Goal: Check status: Check status

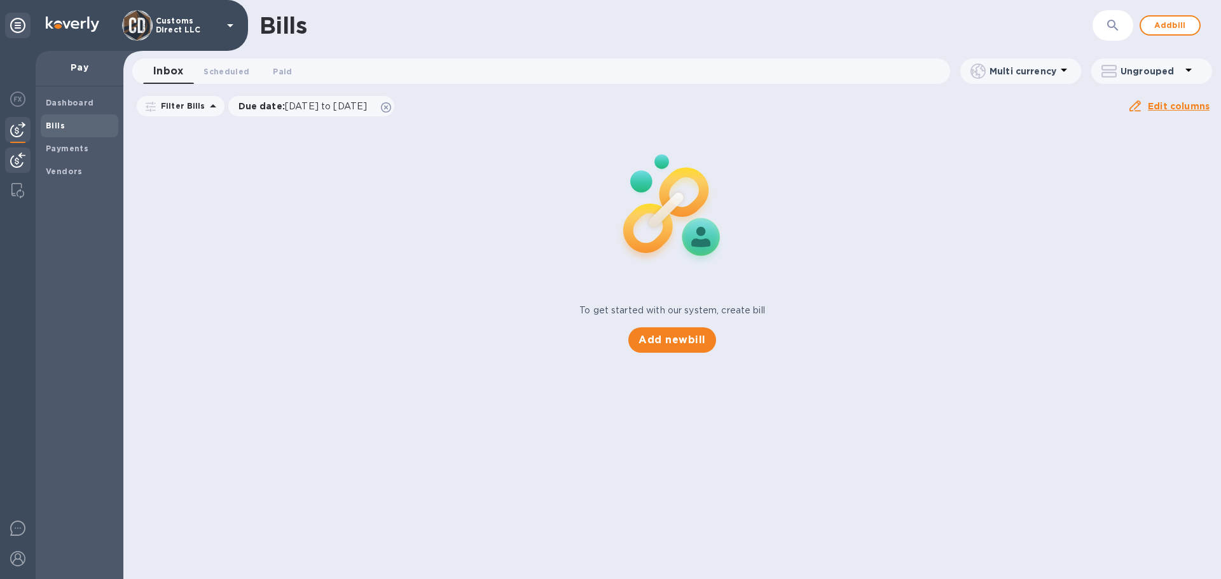
click at [15, 157] on img at bounding box center [17, 160] width 15 height 15
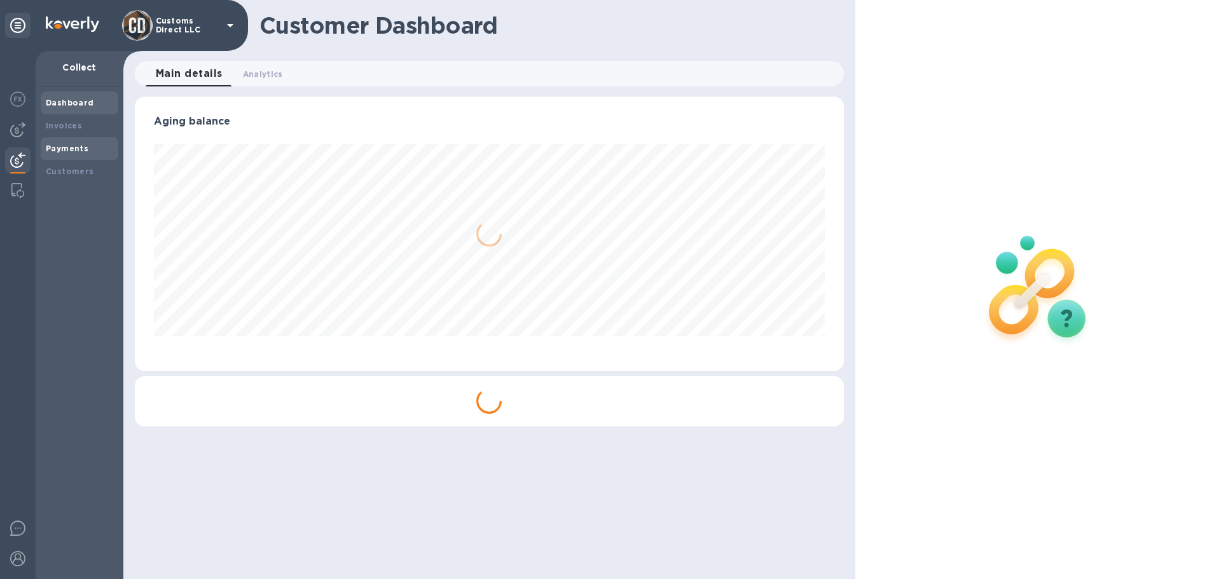
scroll to position [275, 708]
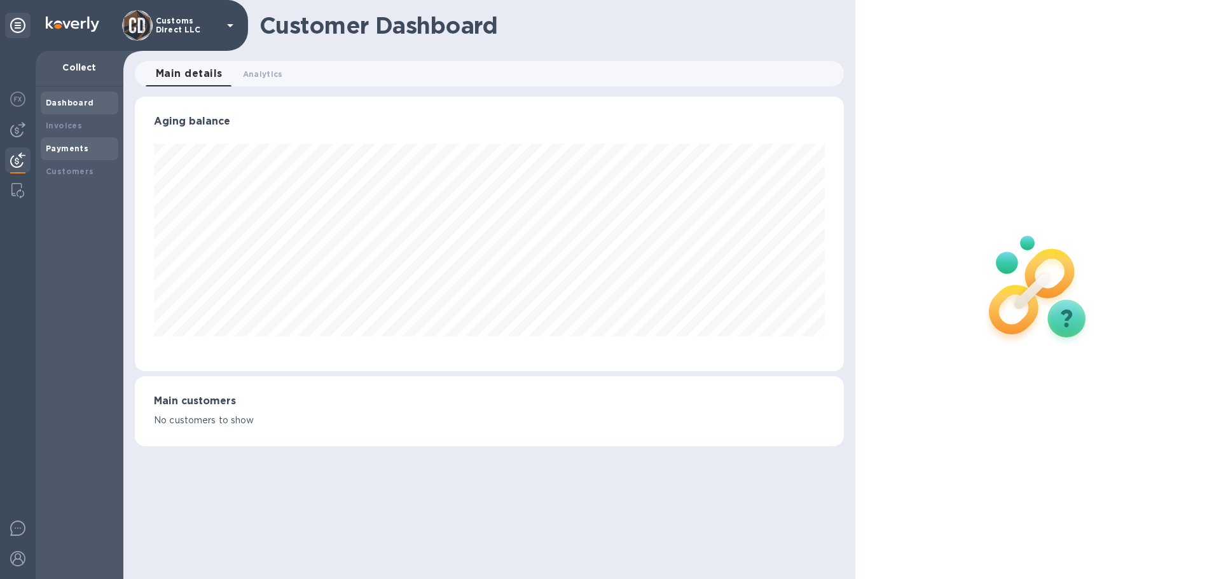
click at [65, 144] on b "Payments" at bounding box center [67, 149] width 43 height 10
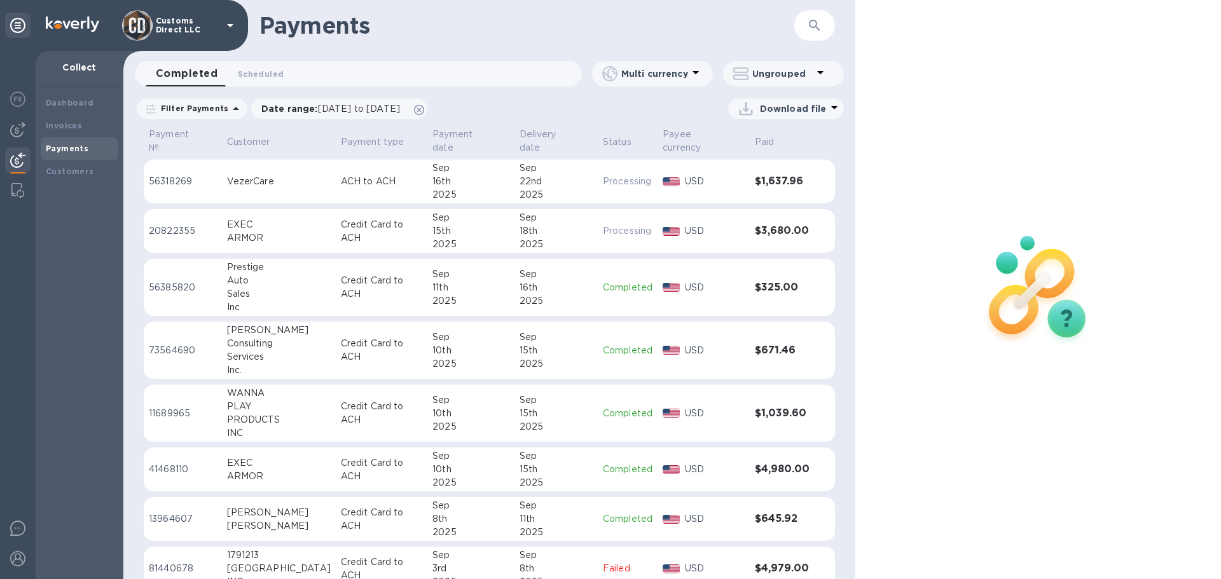
click at [520, 175] on div "22nd" at bounding box center [556, 181] width 73 height 13
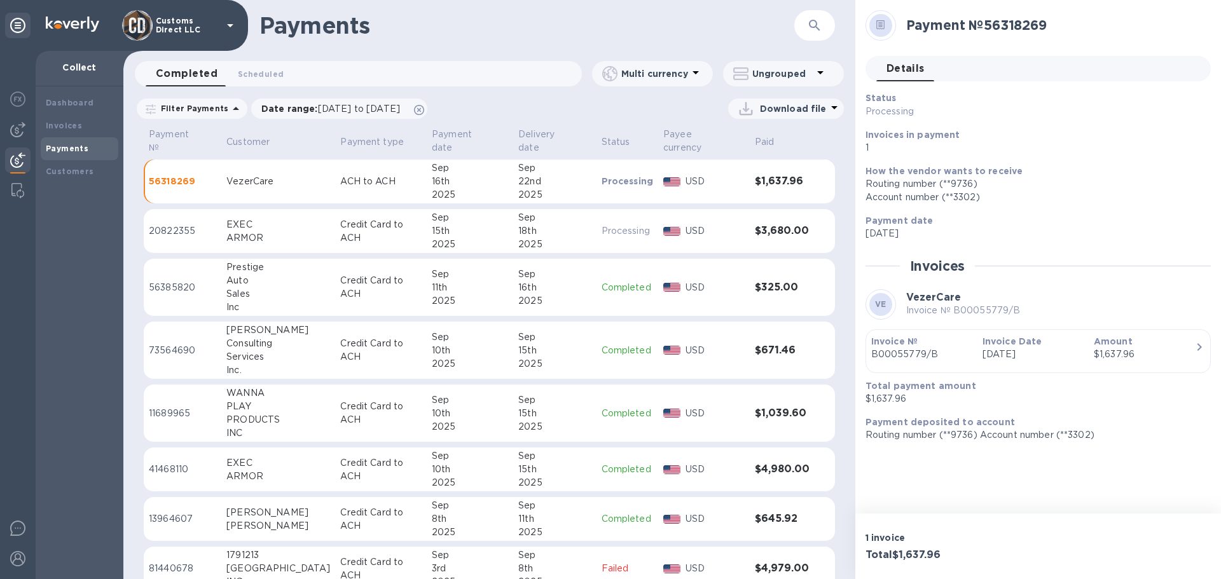
click at [388, 223] on p "Credit Card to ACH" at bounding box center [380, 231] width 81 height 27
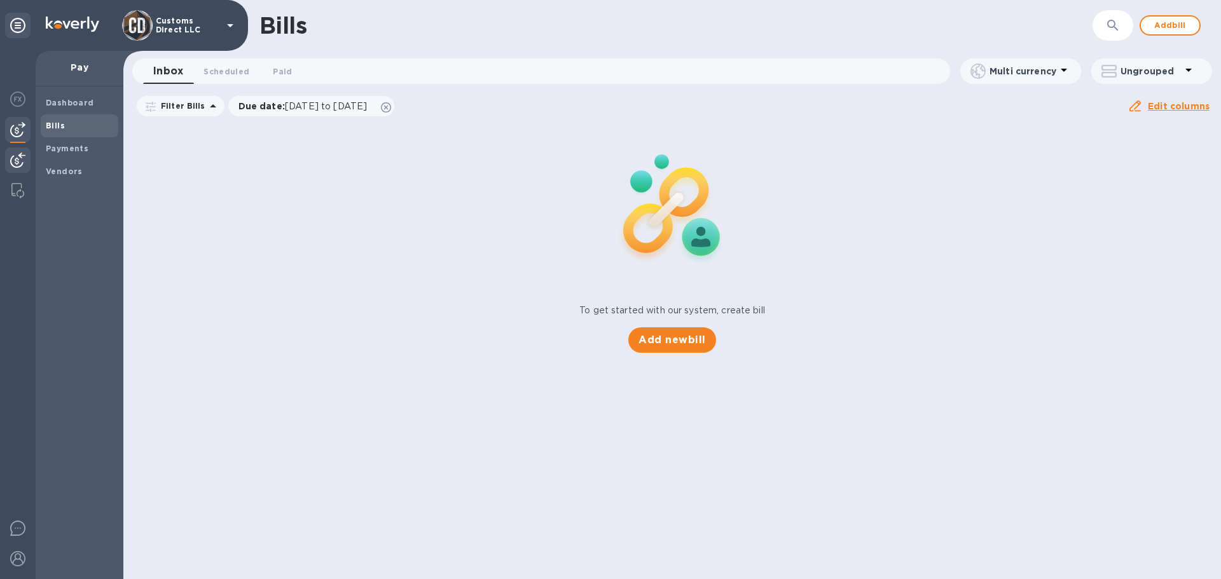
click at [20, 163] on img at bounding box center [17, 160] width 15 height 15
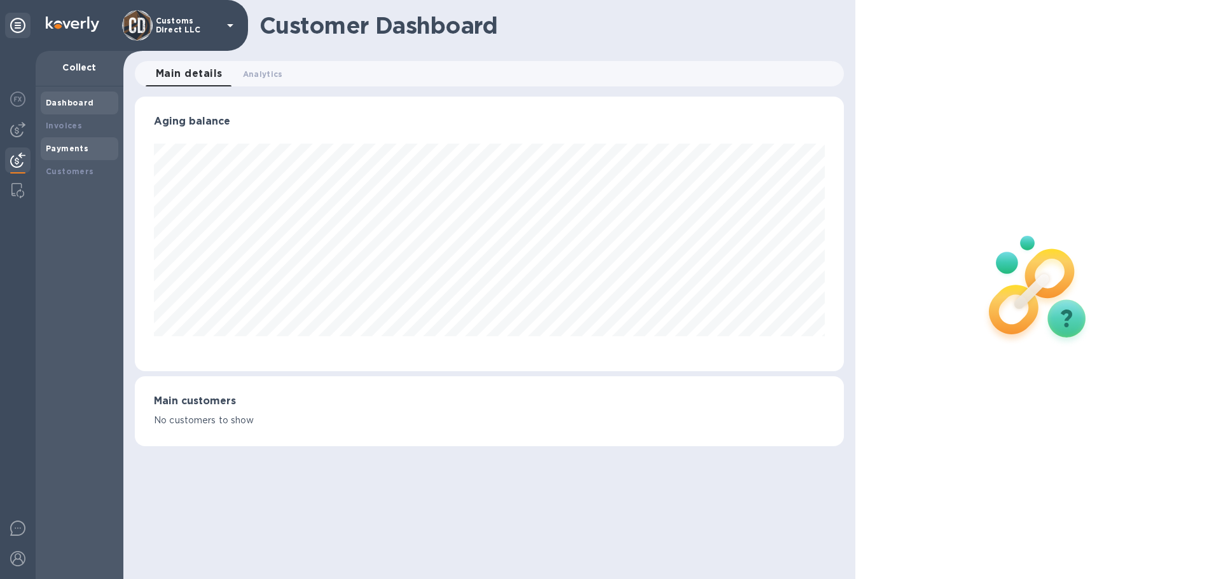
scroll to position [275, 708]
click at [65, 148] on b "Payments" at bounding box center [67, 149] width 43 height 10
